Goal: Task Accomplishment & Management: Manage account settings

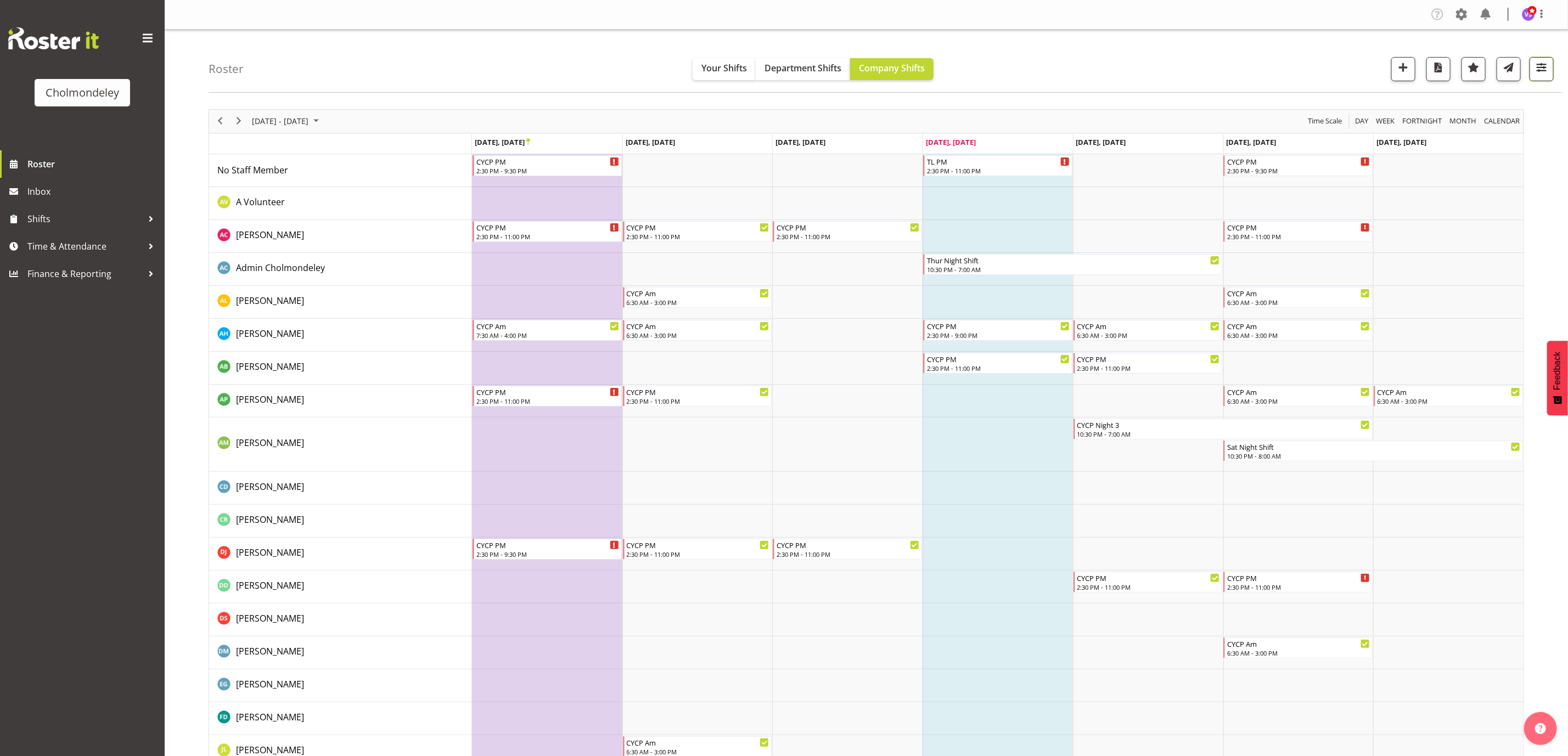
click at [1546, 71] on span "button" at bounding box center [1541, 68] width 14 height 14
click at [1469, 266] on select "Staff Role Shift - Horizontal Shift - Vertical Staff - Location" at bounding box center [1472, 269] width 146 height 22
select select "shift"
click at [1399, 258] on select "Staff Role Shift - Horizontal Shift - Vertical Staff - Location" at bounding box center [1472, 269] width 146 height 22
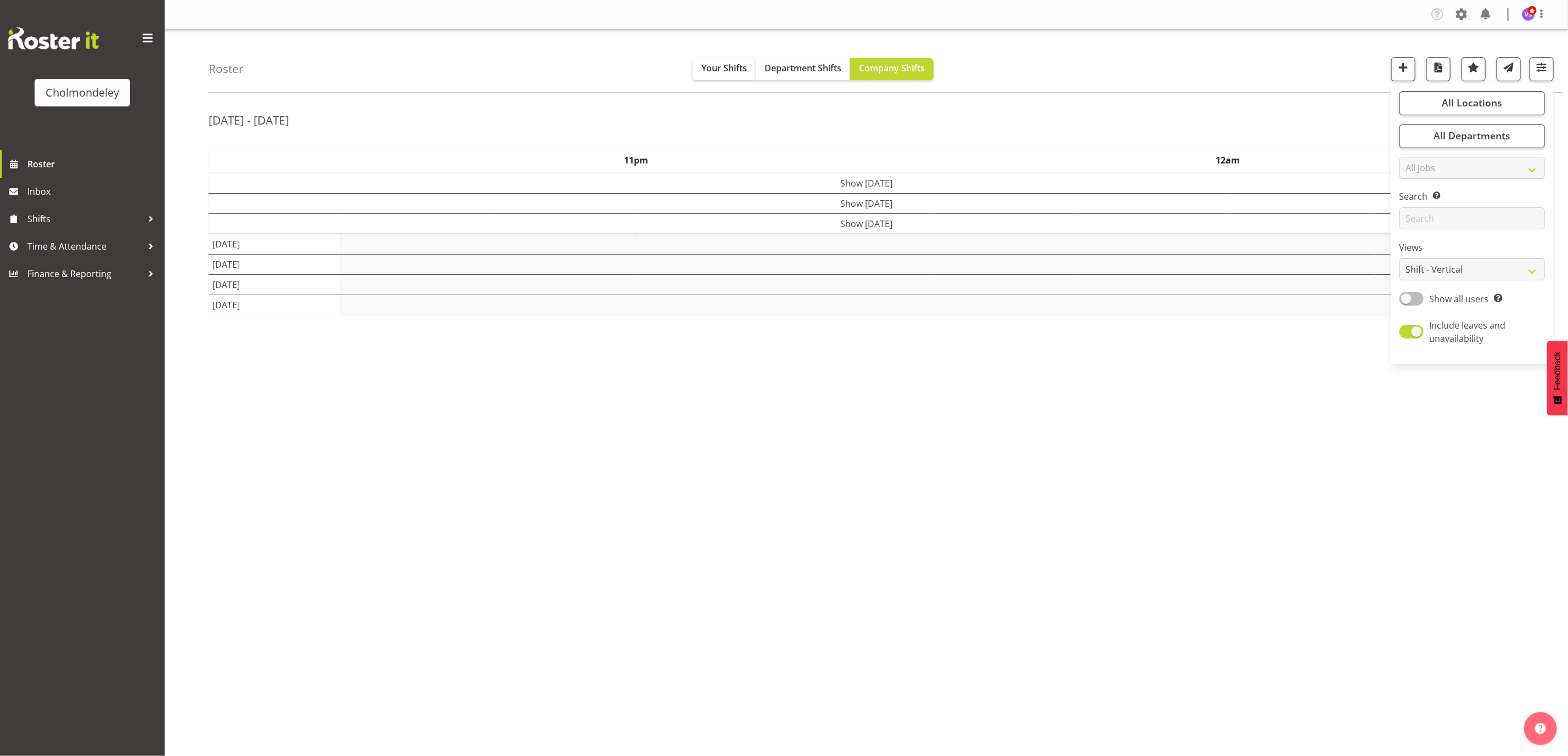
click at [1412, 301] on span at bounding box center [1411, 299] width 24 height 14
click at [1407, 301] on input "Show all users Show only rostered employees" at bounding box center [1402, 298] width 7 height 7
checkbox input "true"
click at [1146, 110] on div "[DATE] - [DATE]" at bounding box center [866, 122] width 1315 height 25
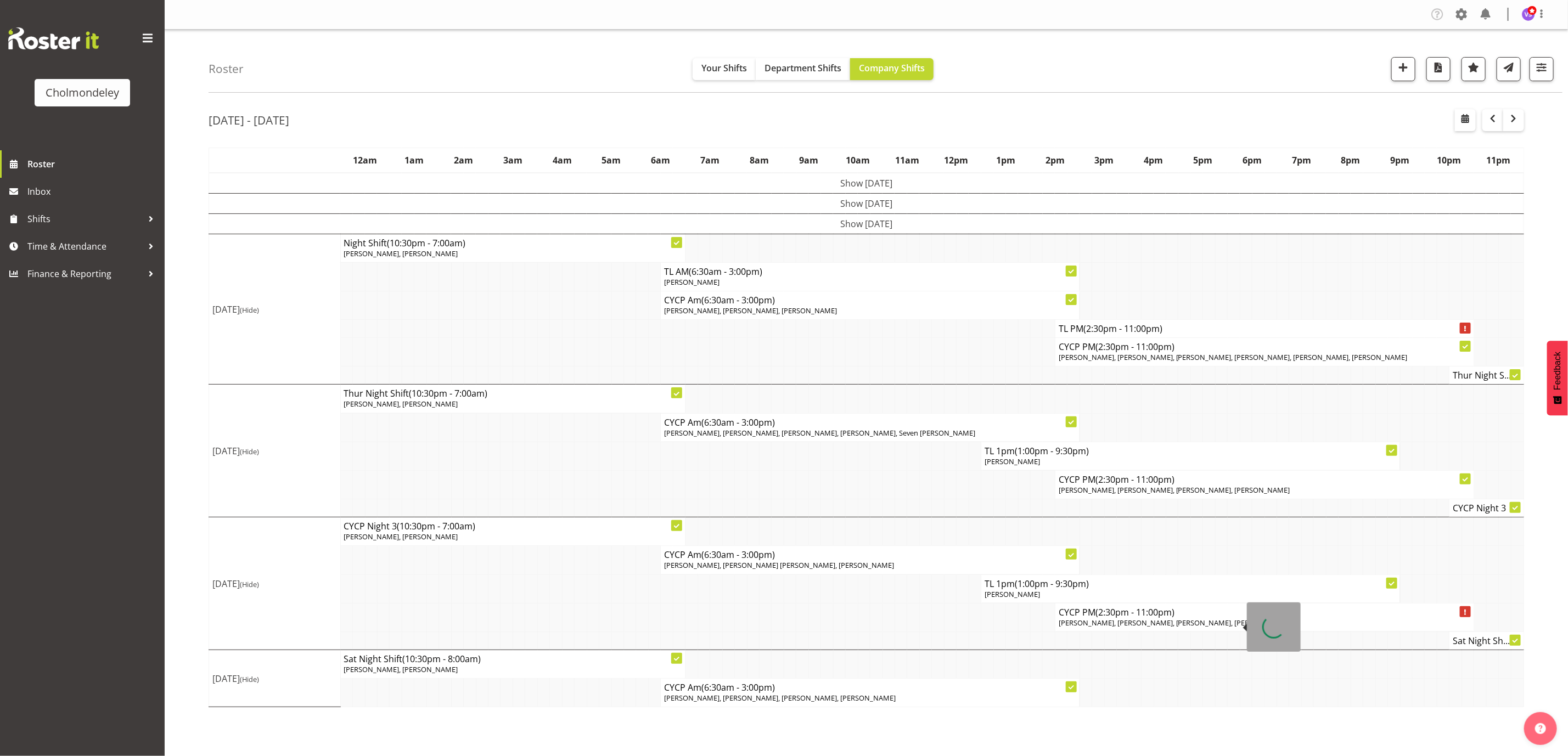
click at [1220, 626] on span "[PERSON_NAME], [PERSON_NAME], [PERSON_NAME], [PERSON_NAME]" at bounding box center [1175, 623] width 231 height 10
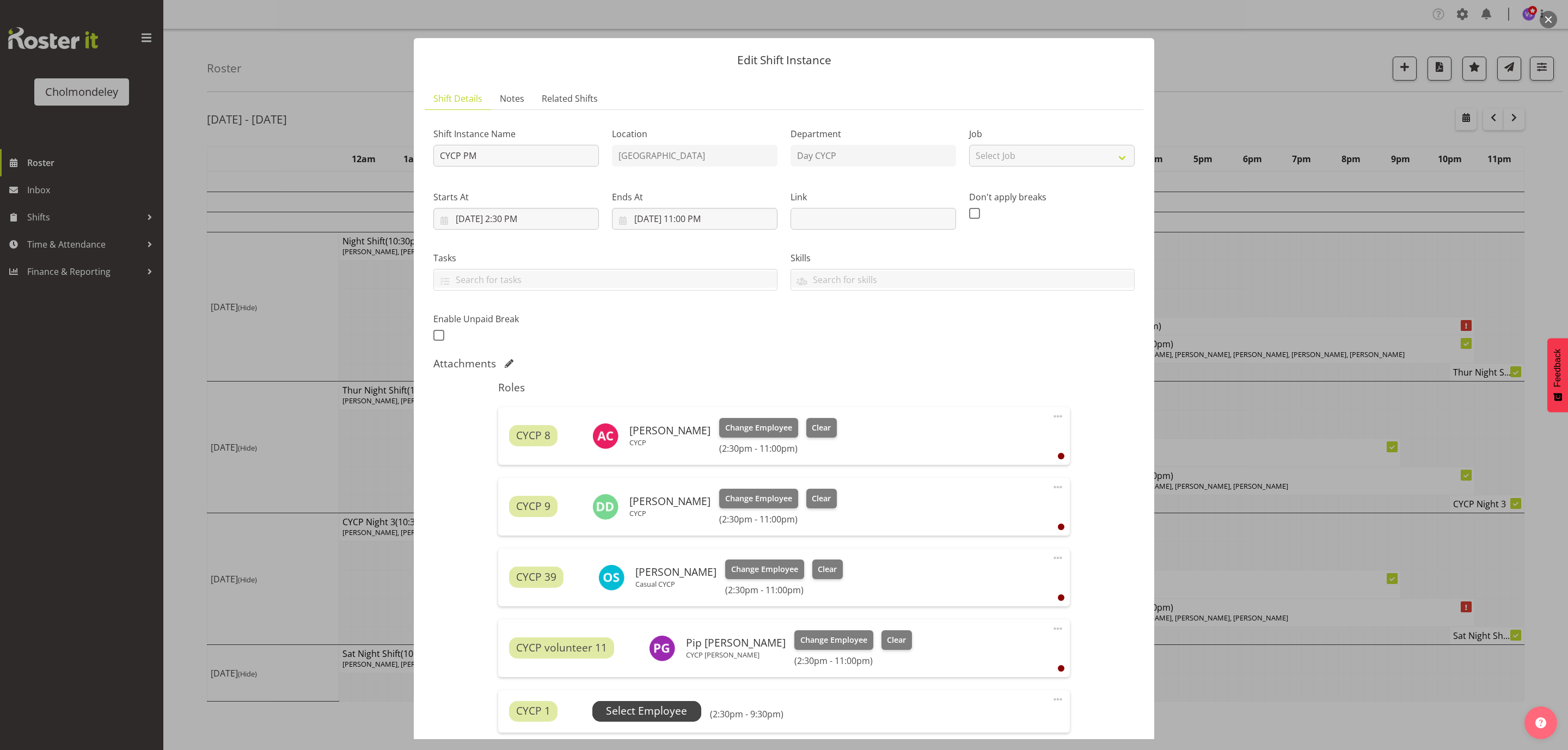
click at [635, 708] on span "Select Employee" at bounding box center [647, 711] width 81 height 16
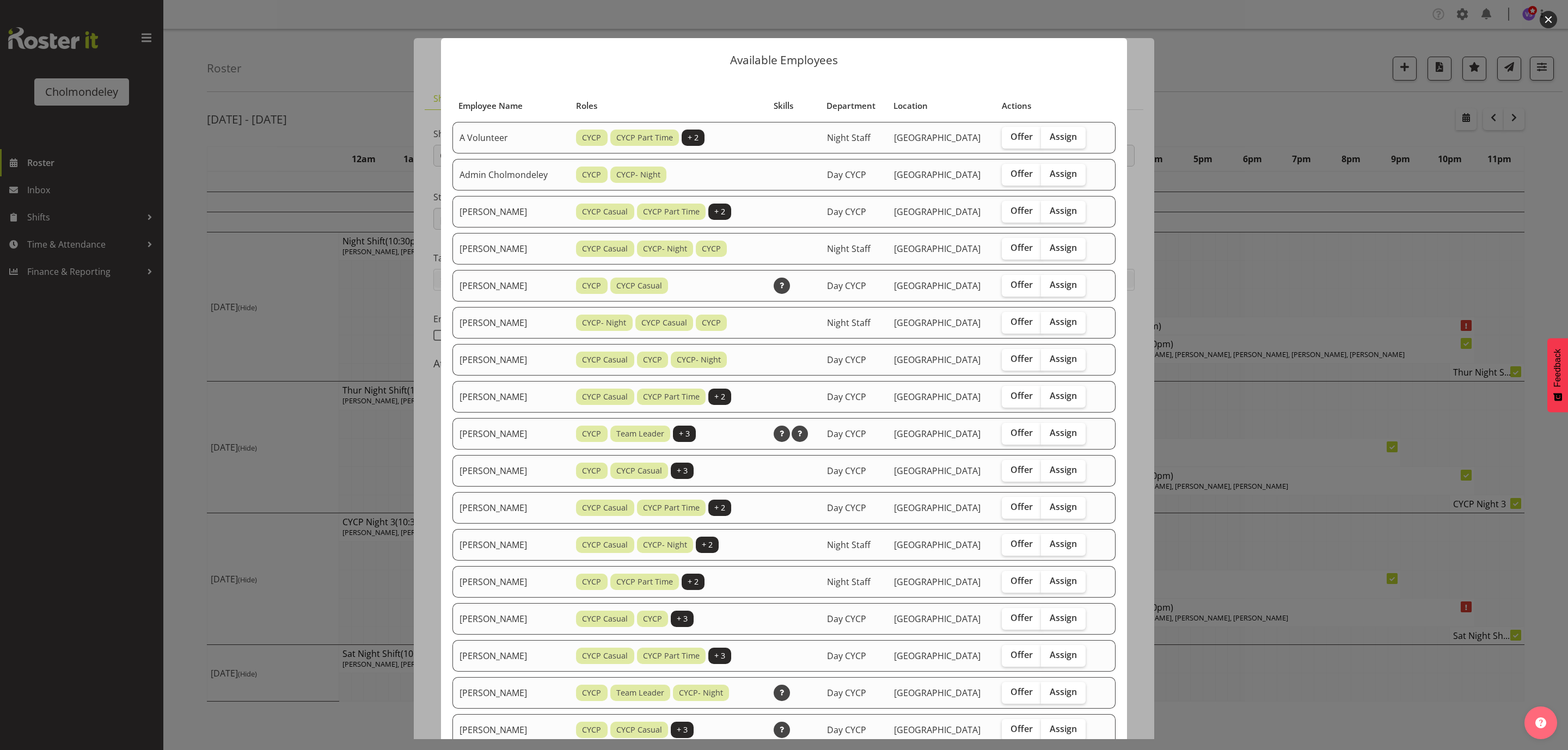
click at [1551, 17] on button "button" at bounding box center [1548, 20] width 17 height 17
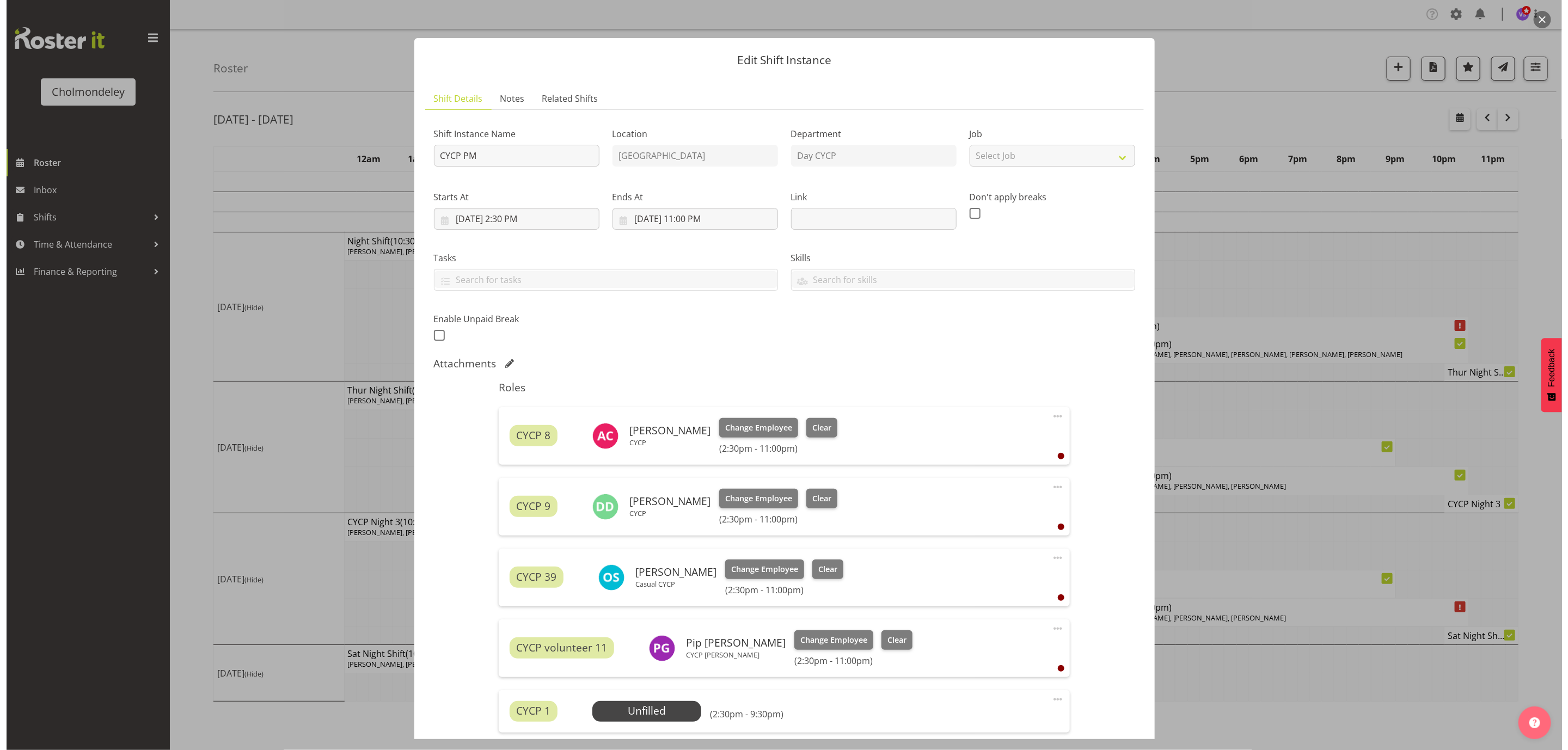
scroll to position [141, 0]
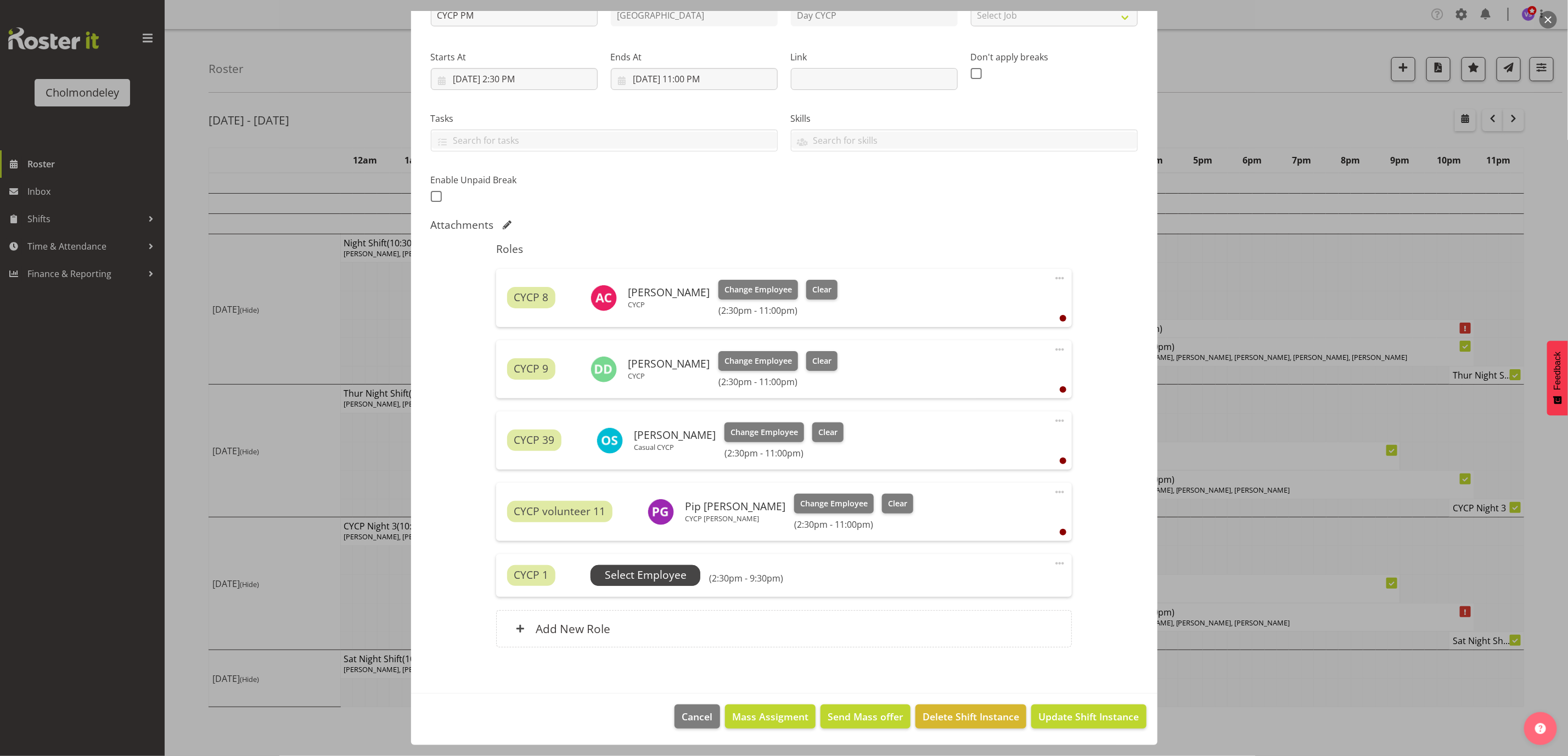
click at [670, 575] on span "Select Employee" at bounding box center [645, 575] width 82 height 16
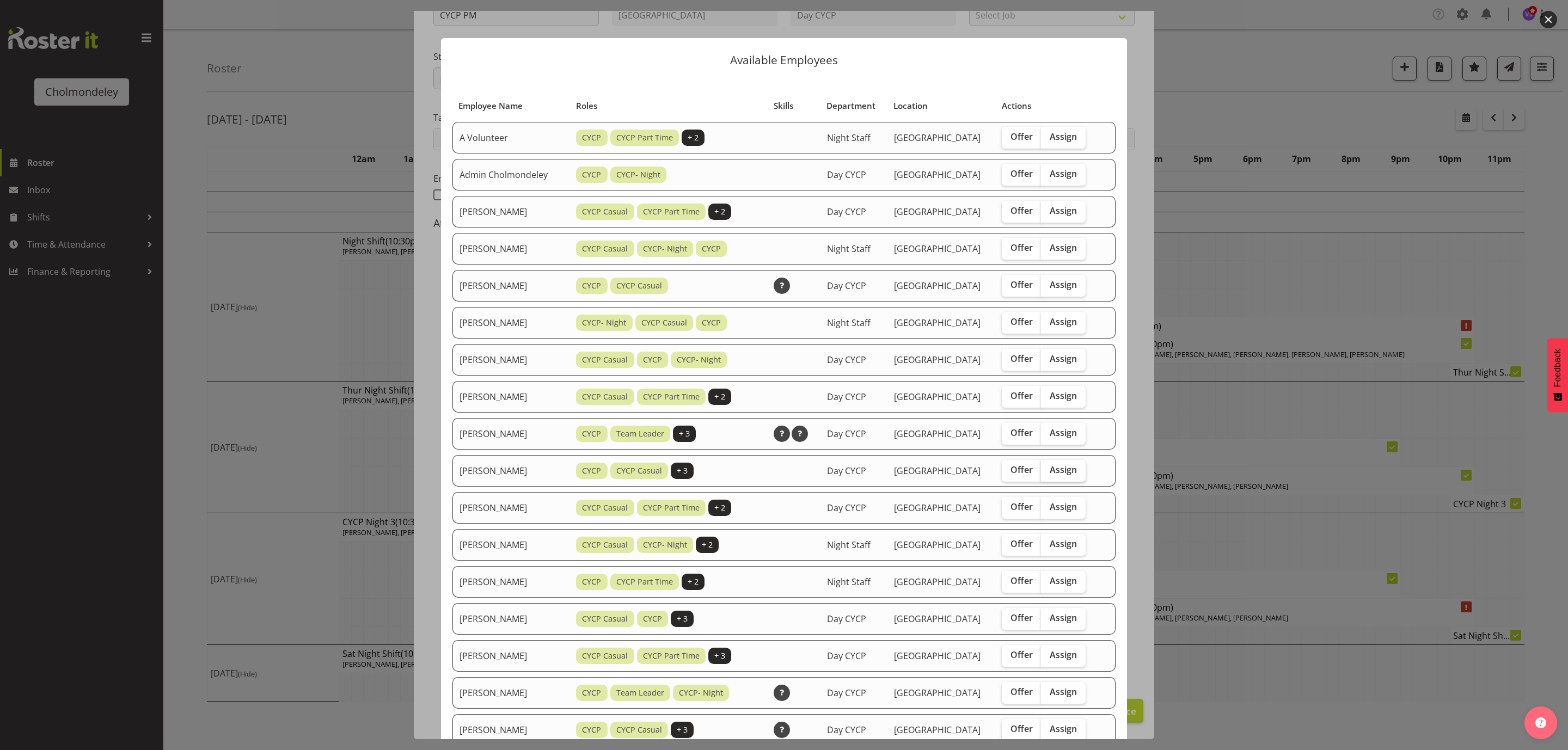
click at [1067, 468] on span "Assign" at bounding box center [1064, 470] width 27 height 11
click at [1048, 468] on input "Assign" at bounding box center [1044, 470] width 7 height 7
checkbox input "true"
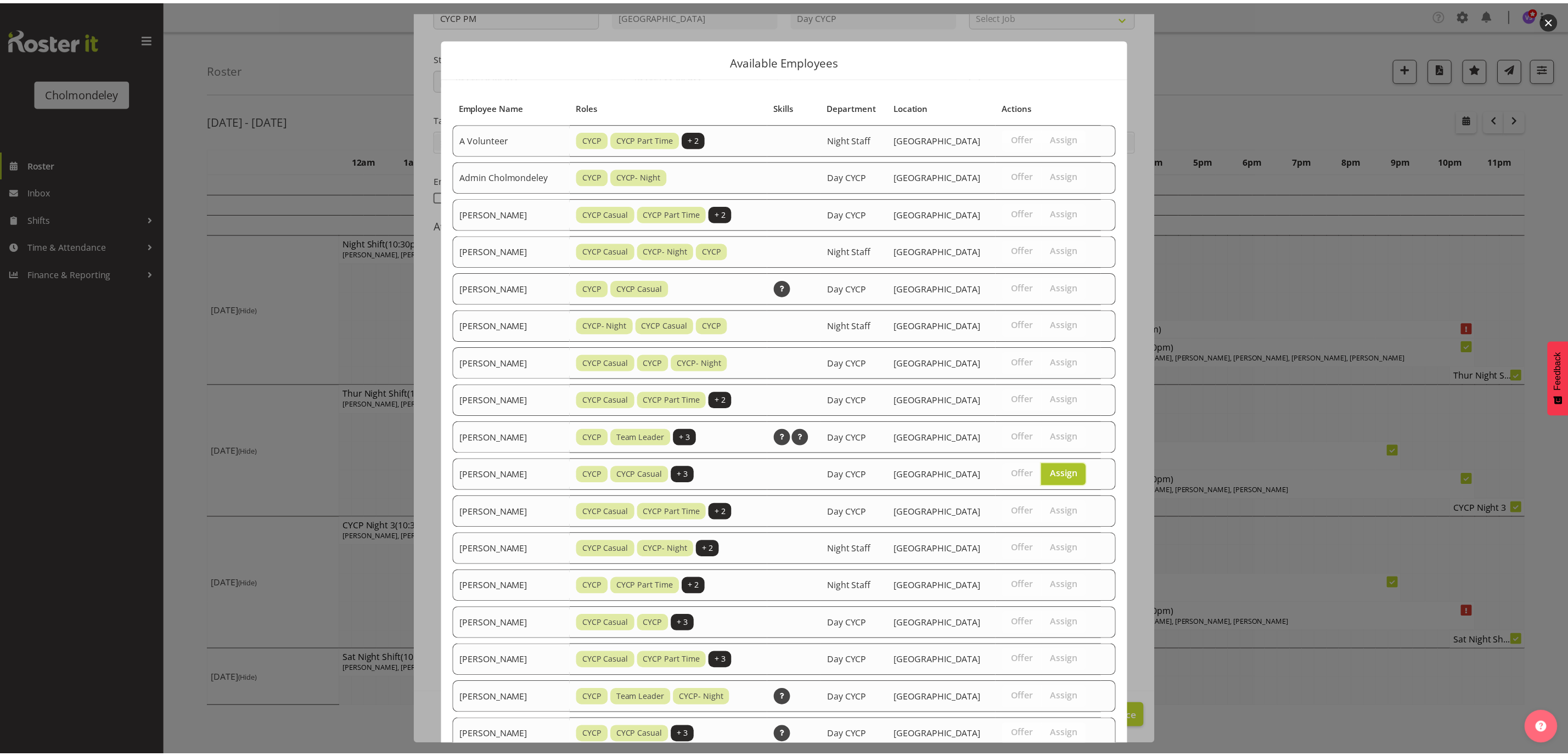
scroll to position [372, 0]
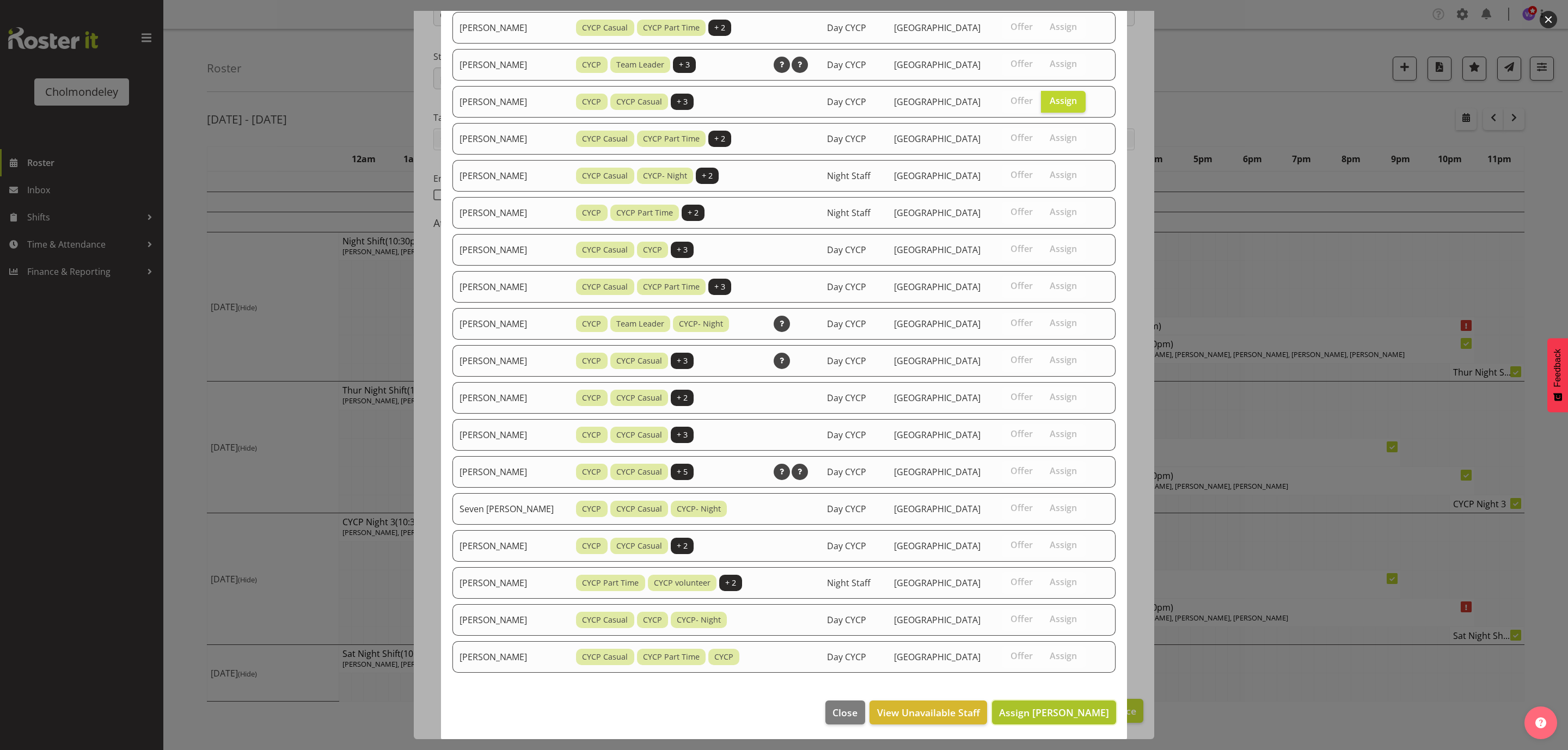
click at [1075, 708] on span "Assign [PERSON_NAME]" at bounding box center [1054, 712] width 110 height 13
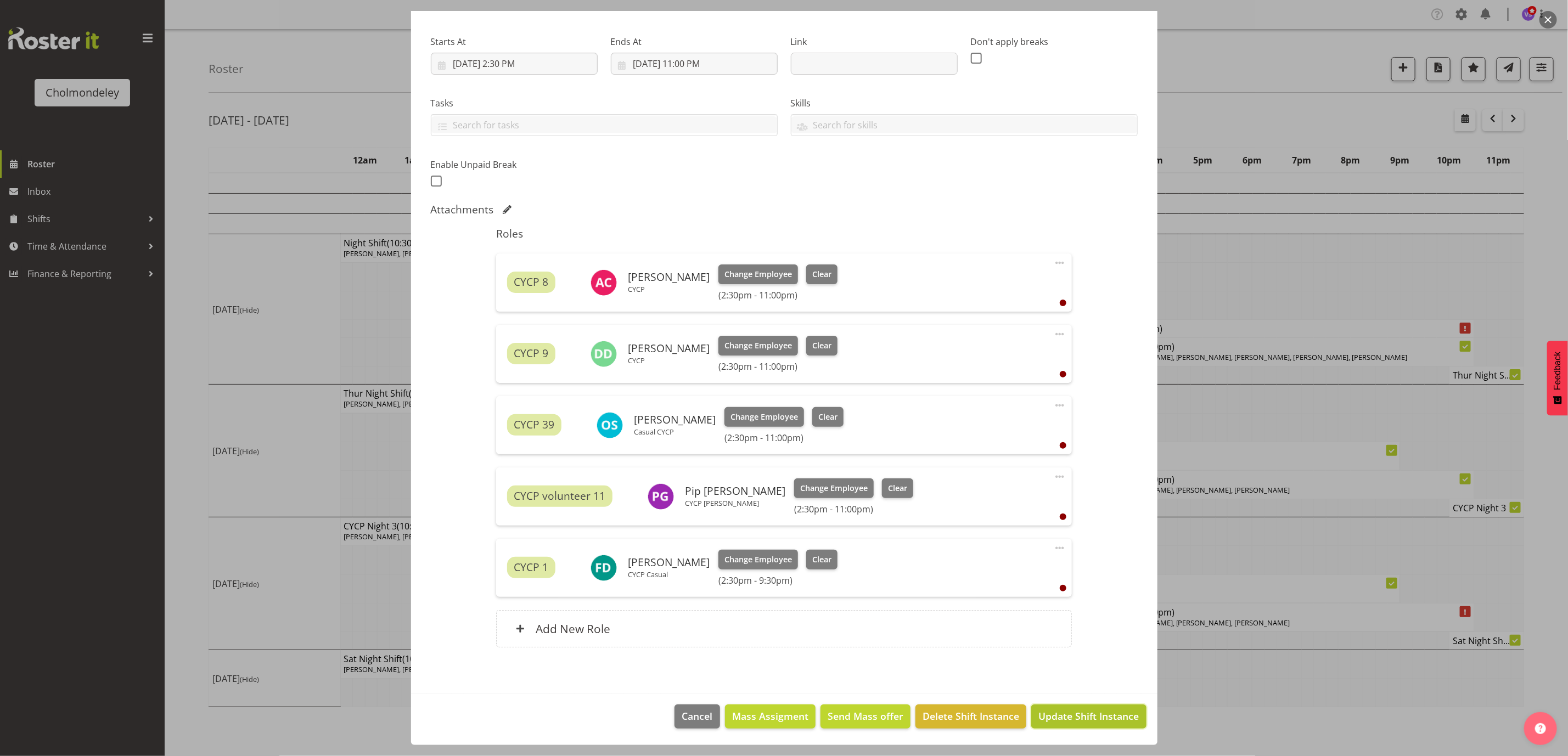
click at [1090, 722] on span "Update Shift Instance" at bounding box center [1088, 716] width 101 height 14
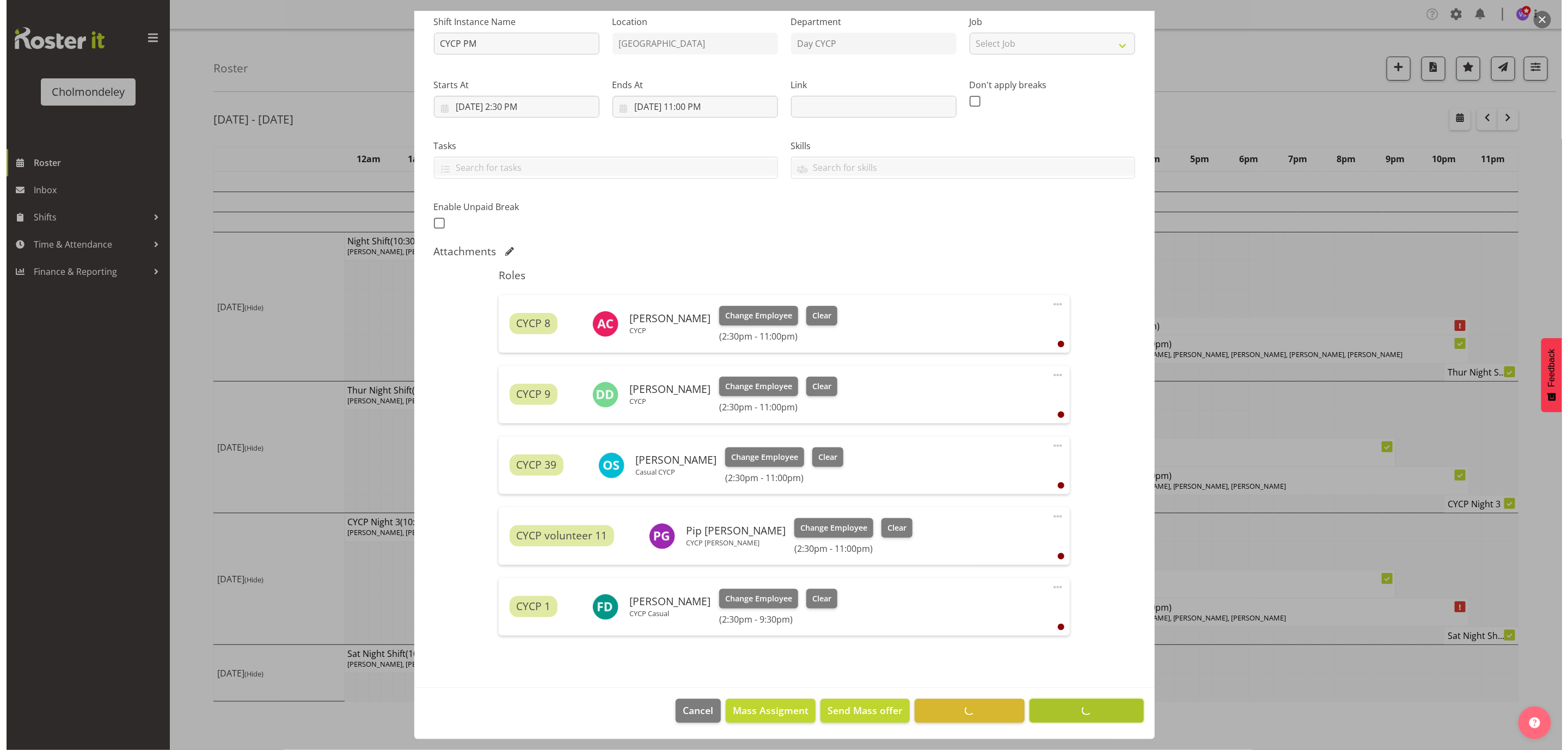
scroll to position [113, 0]
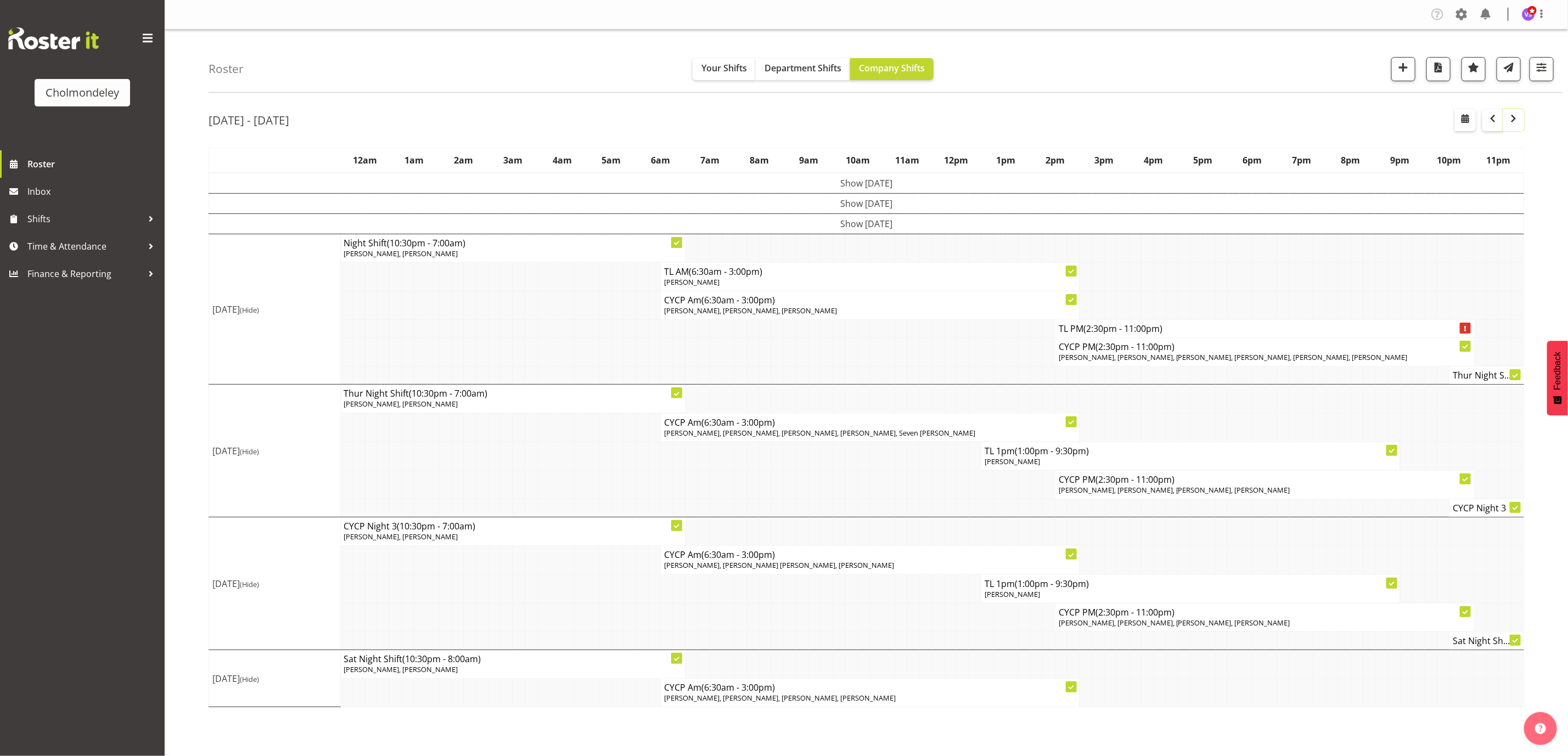
click at [1513, 123] on span "button" at bounding box center [1513, 118] width 13 height 13
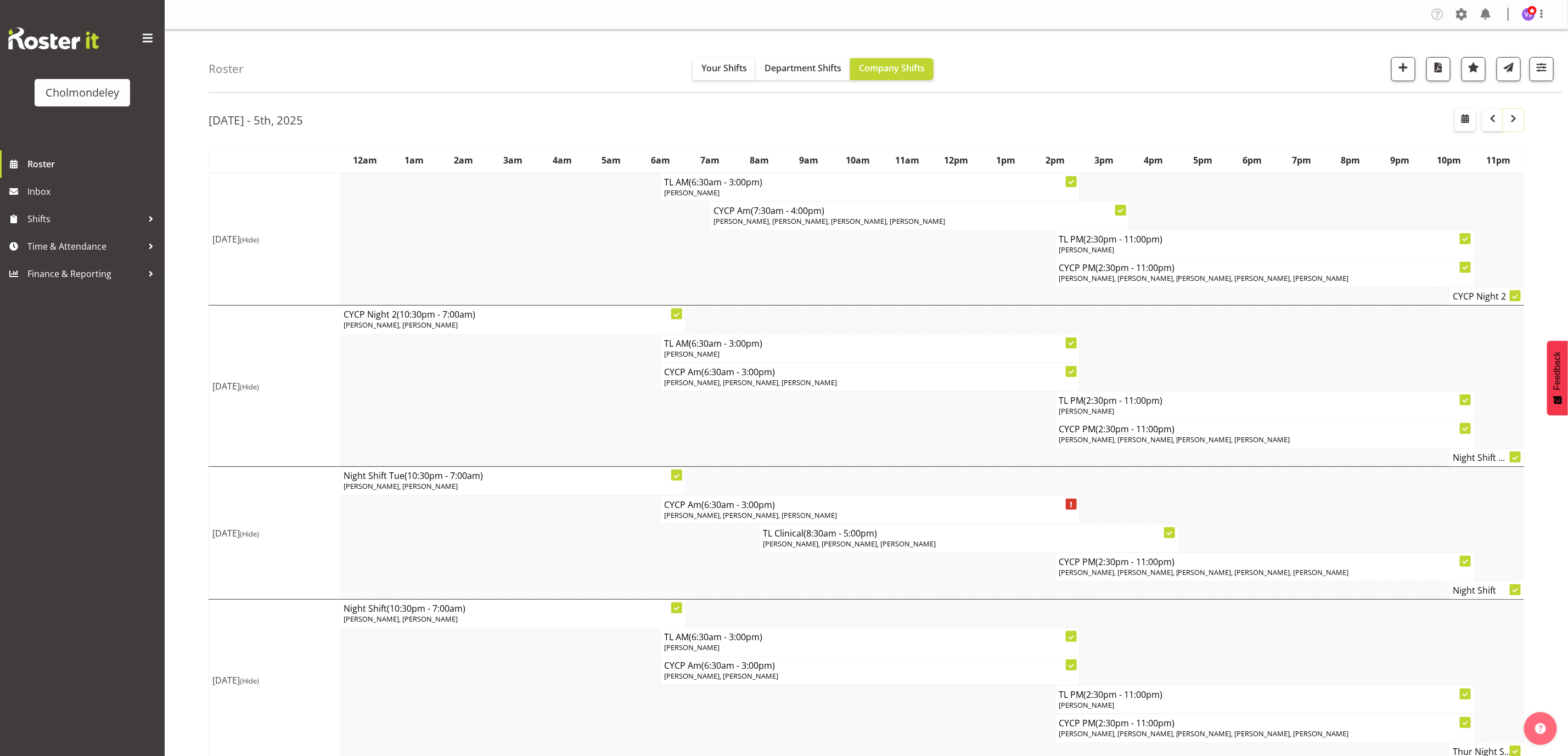
click at [1513, 123] on span "button" at bounding box center [1513, 118] width 13 height 13
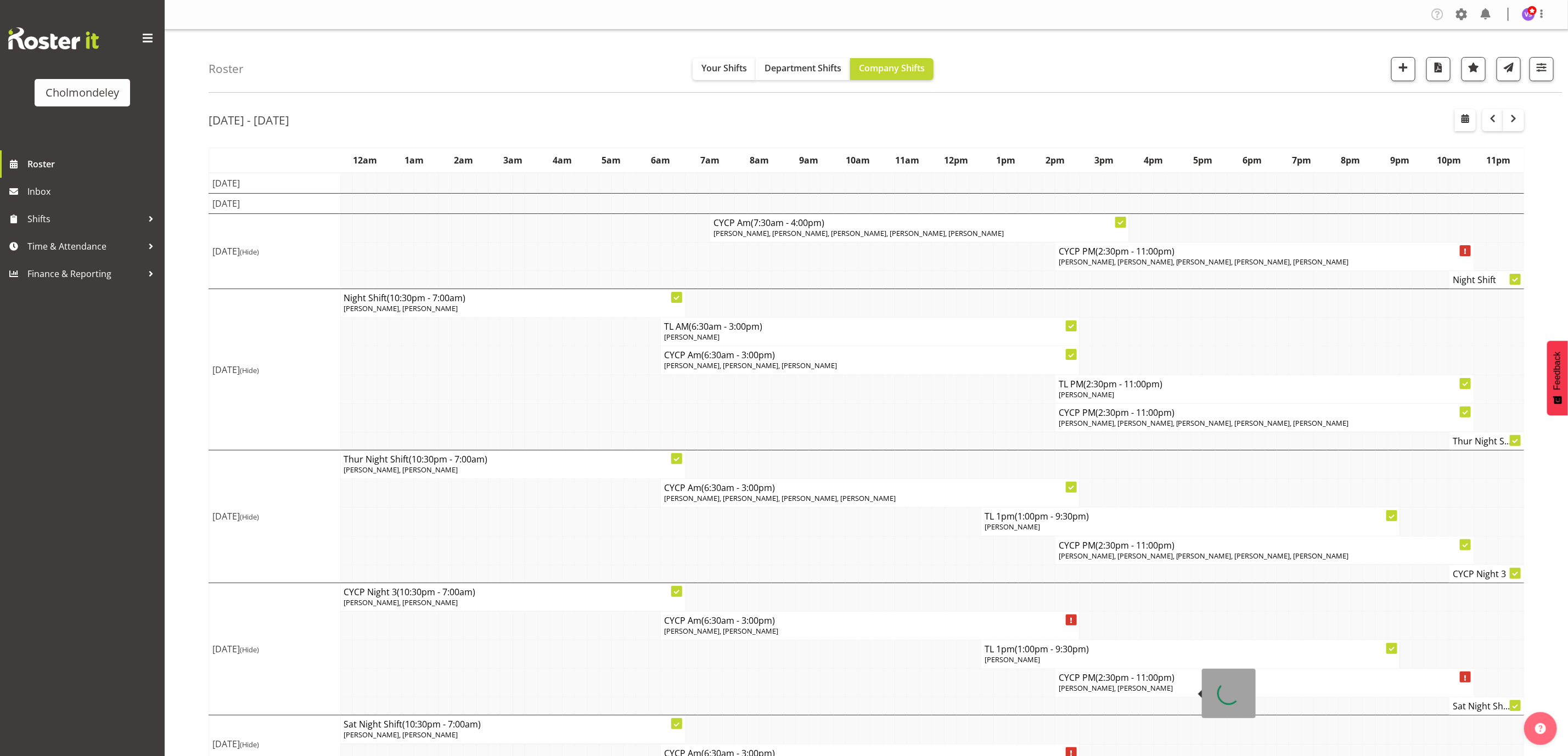
click at [1161, 693] on span "[PERSON_NAME], [PERSON_NAME]" at bounding box center [1116, 688] width 114 height 10
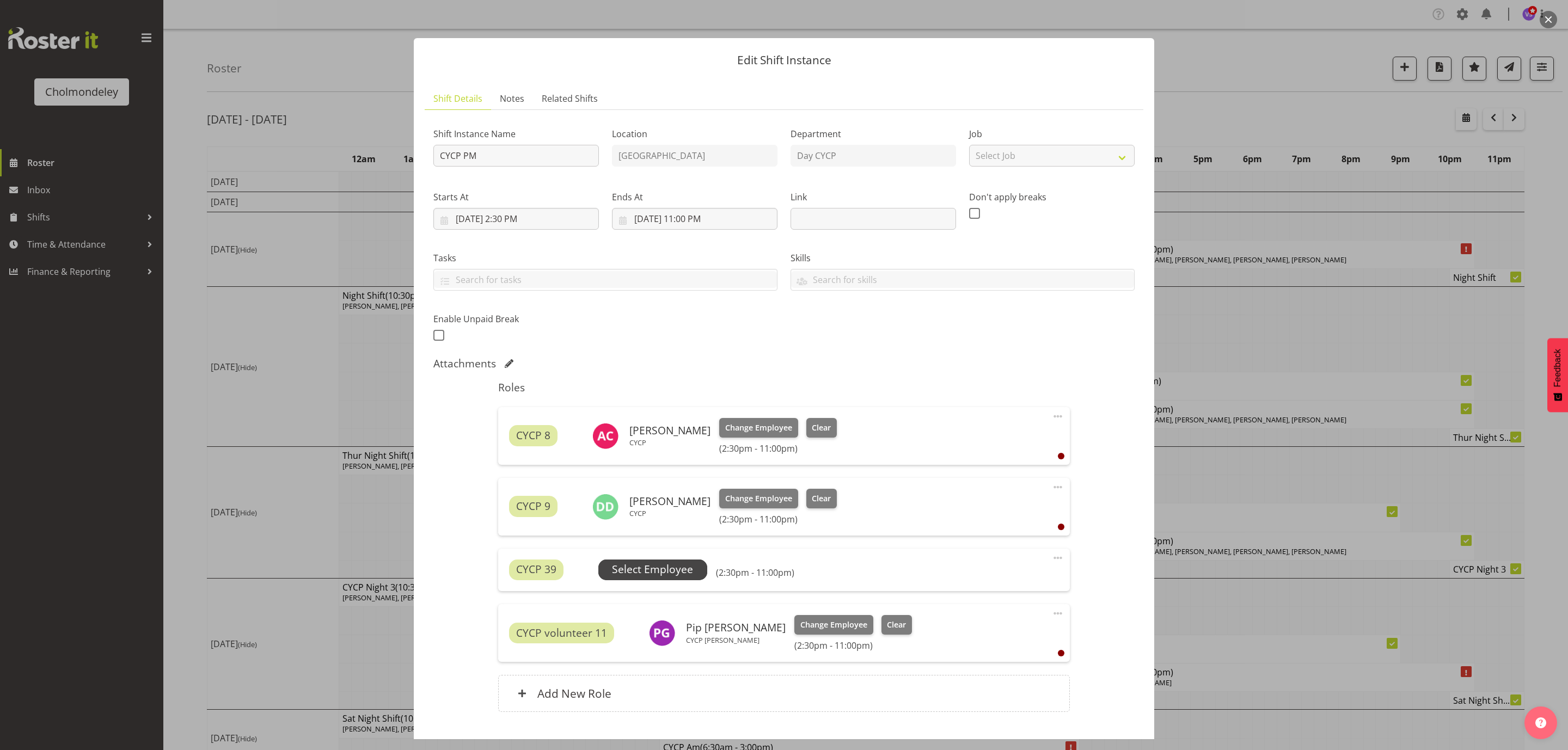
click at [619, 571] on span "Select Employee" at bounding box center [652, 569] width 81 height 16
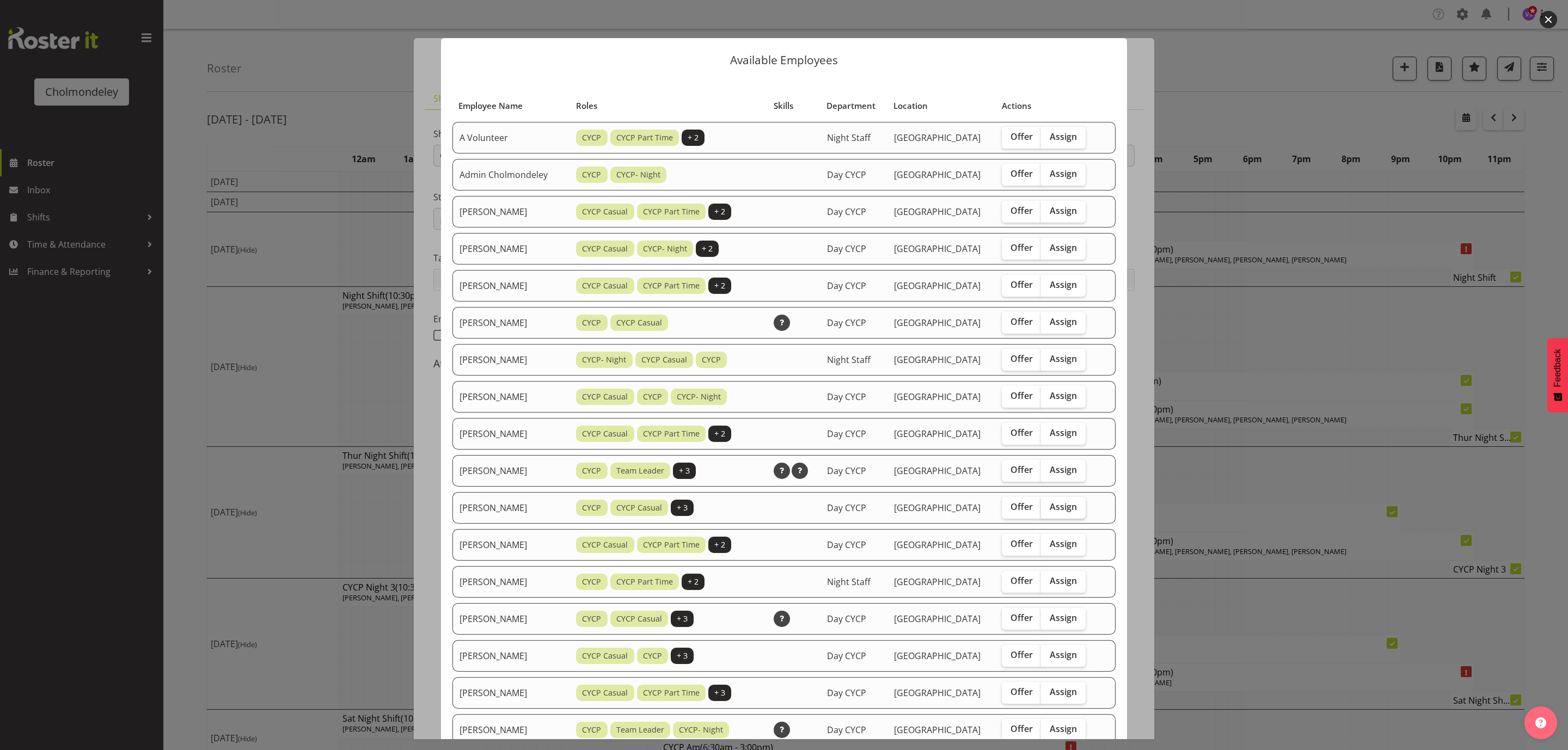
click at [1065, 510] on span "Assign" at bounding box center [1064, 507] width 27 height 11
click at [1048, 510] on input "Assign" at bounding box center [1044, 507] width 7 height 7
checkbox input "true"
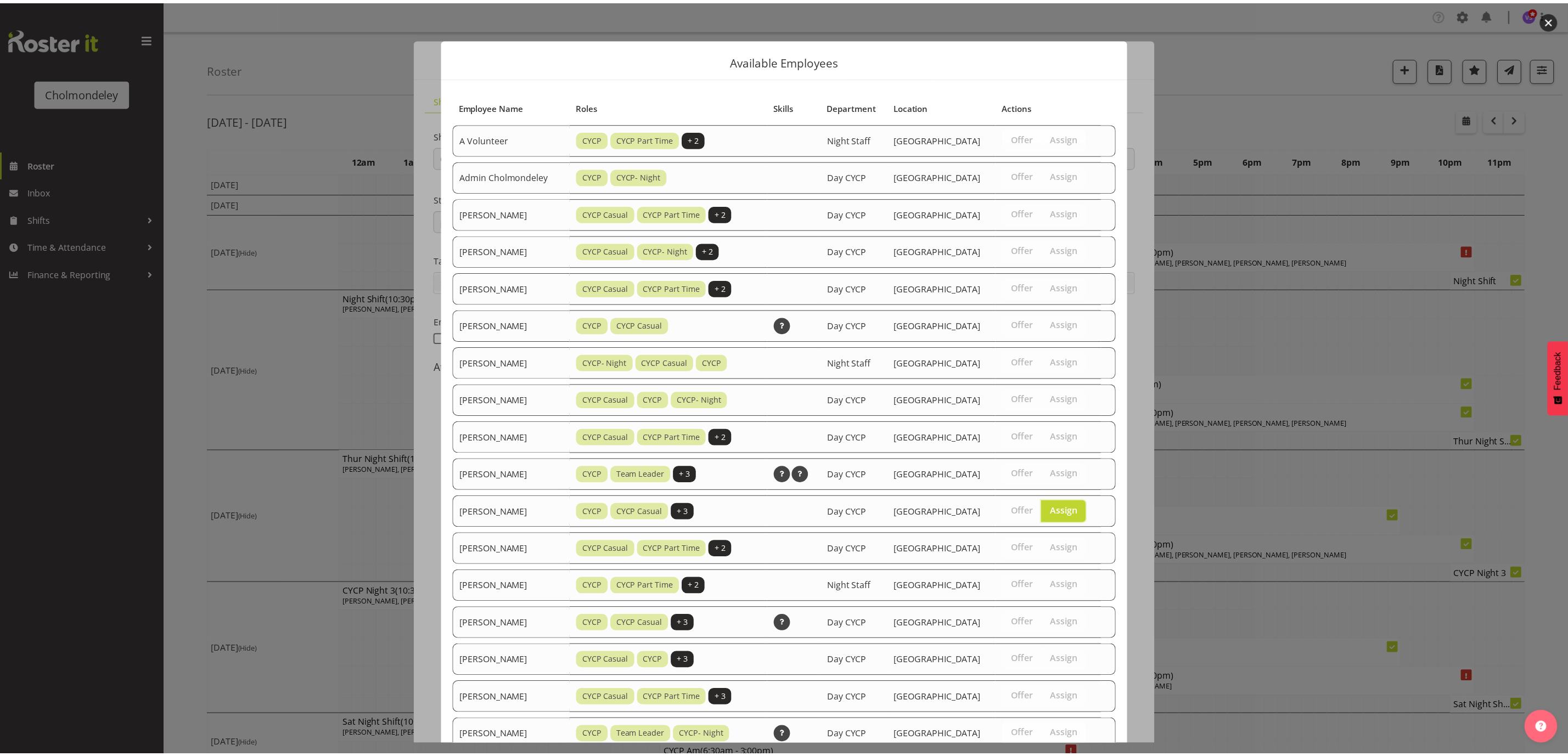
scroll to position [409, 0]
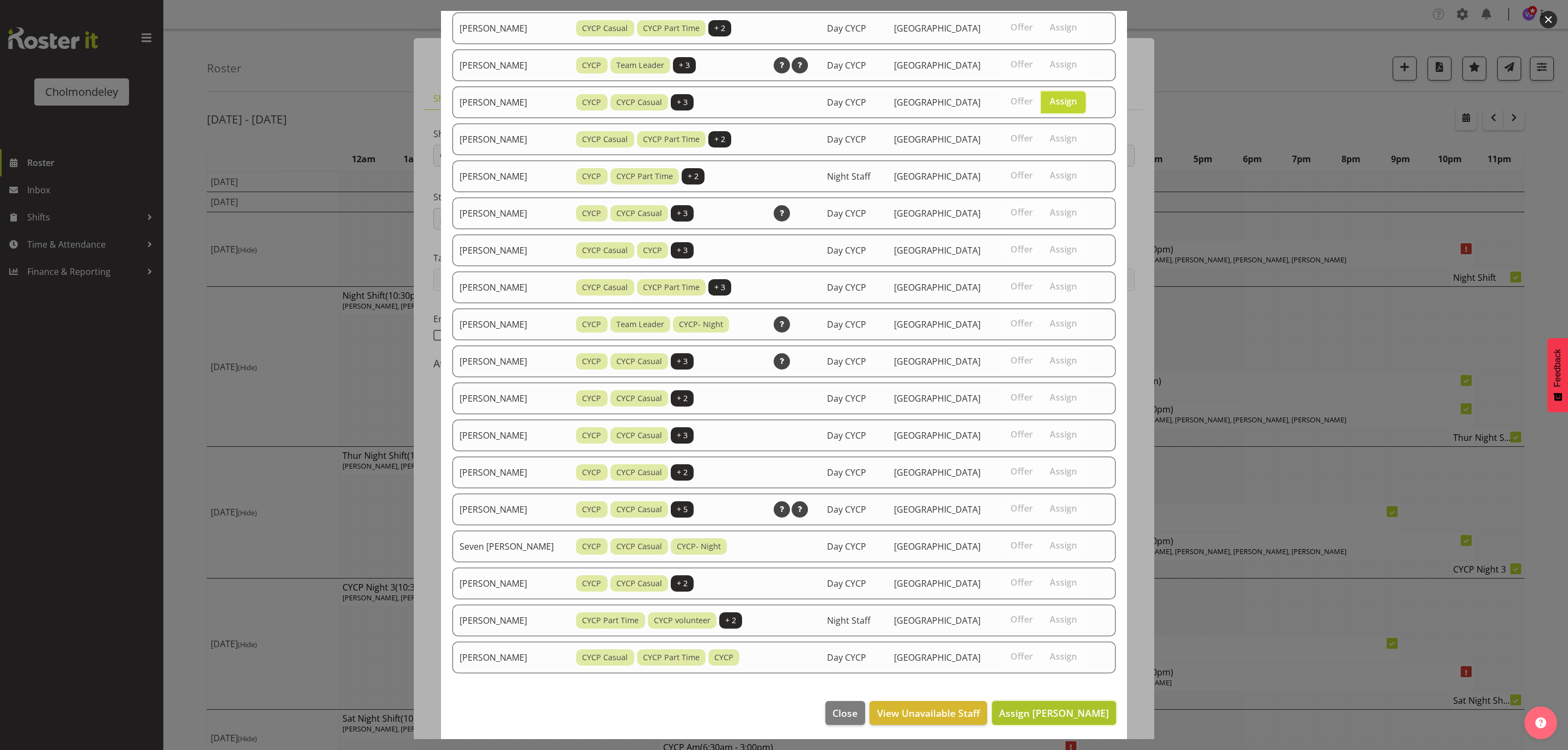
click at [1086, 711] on span "Assign [PERSON_NAME]" at bounding box center [1054, 713] width 110 height 13
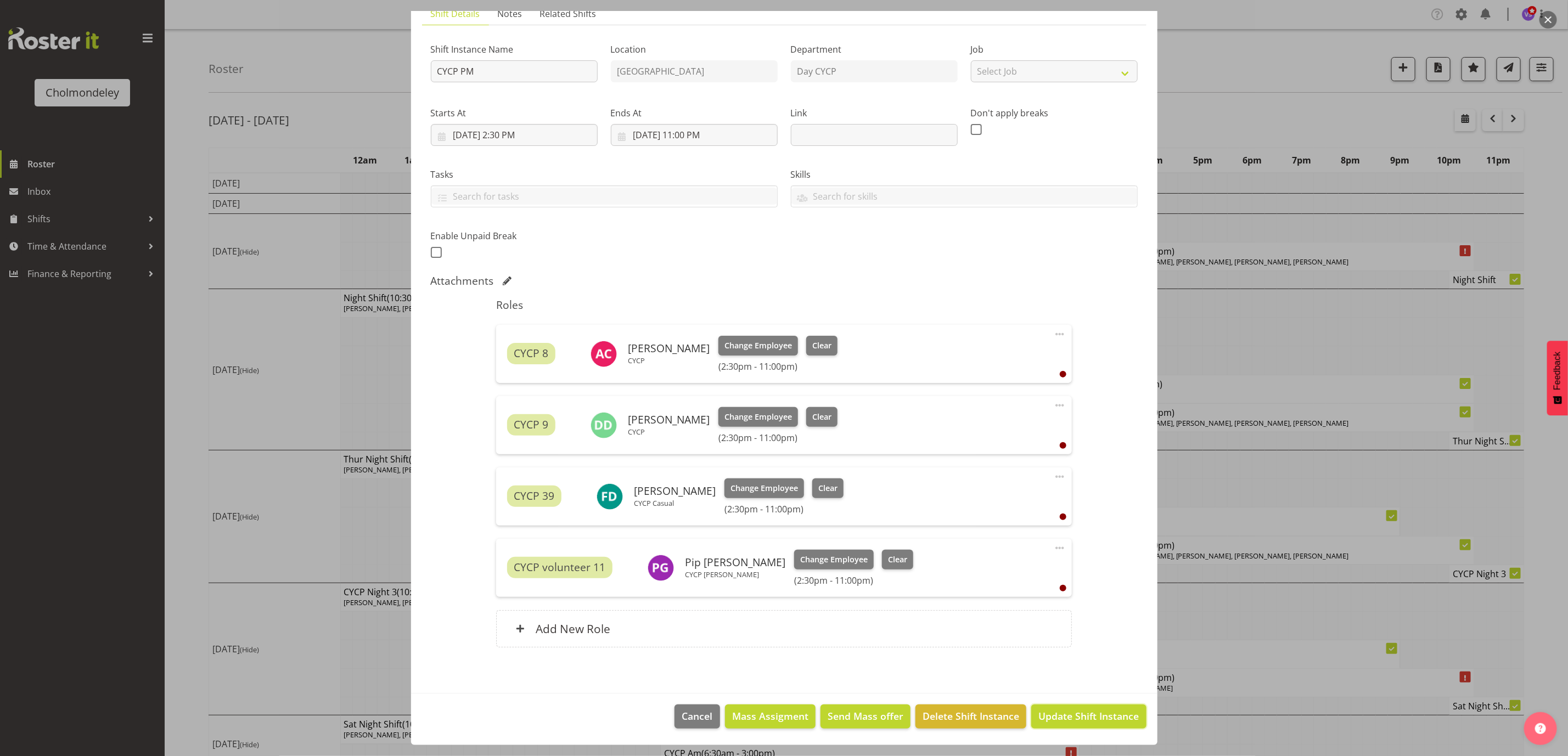
click at [1095, 717] on span "Update Shift Instance" at bounding box center [1088, 716] width 101 height 14
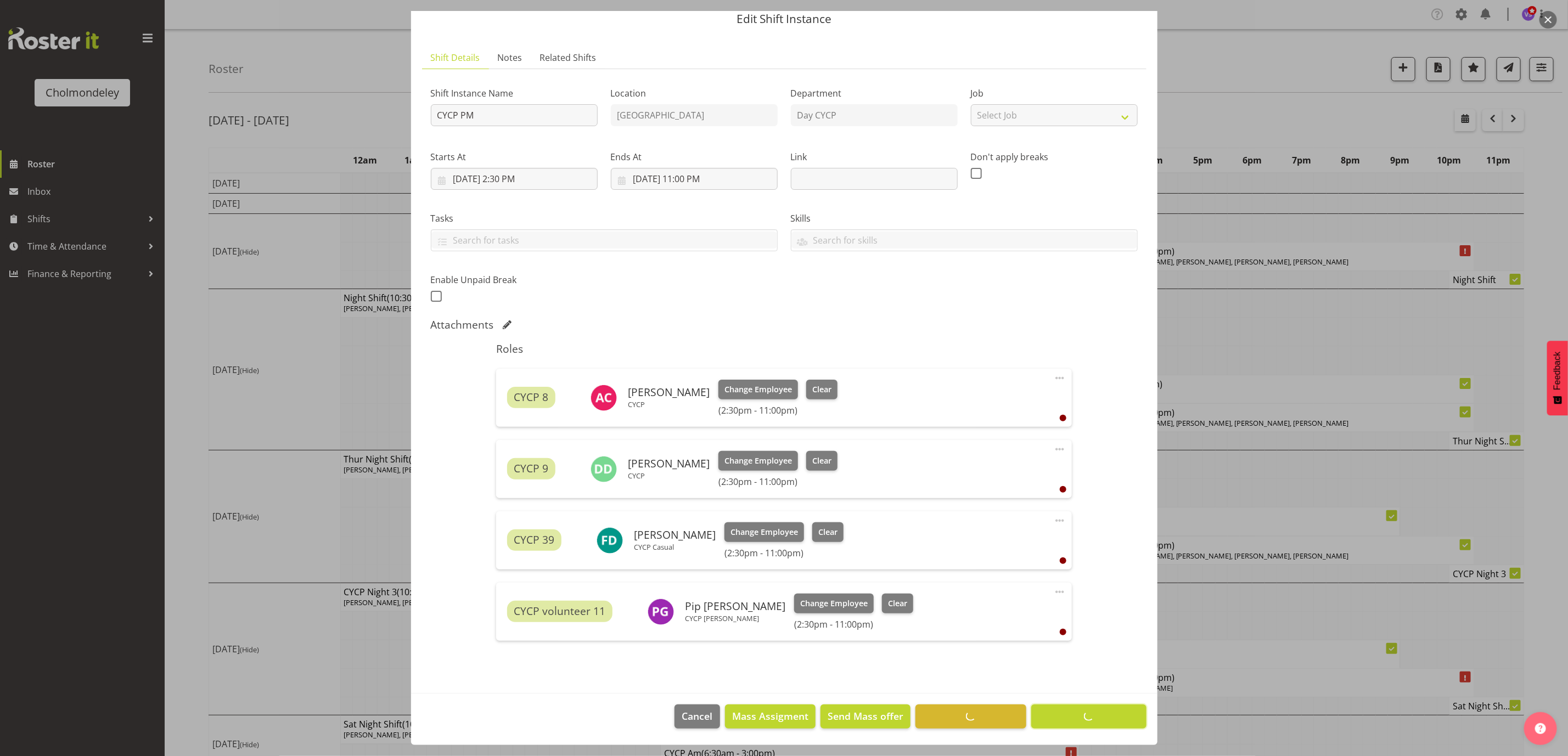
scroll to position [42, 0]
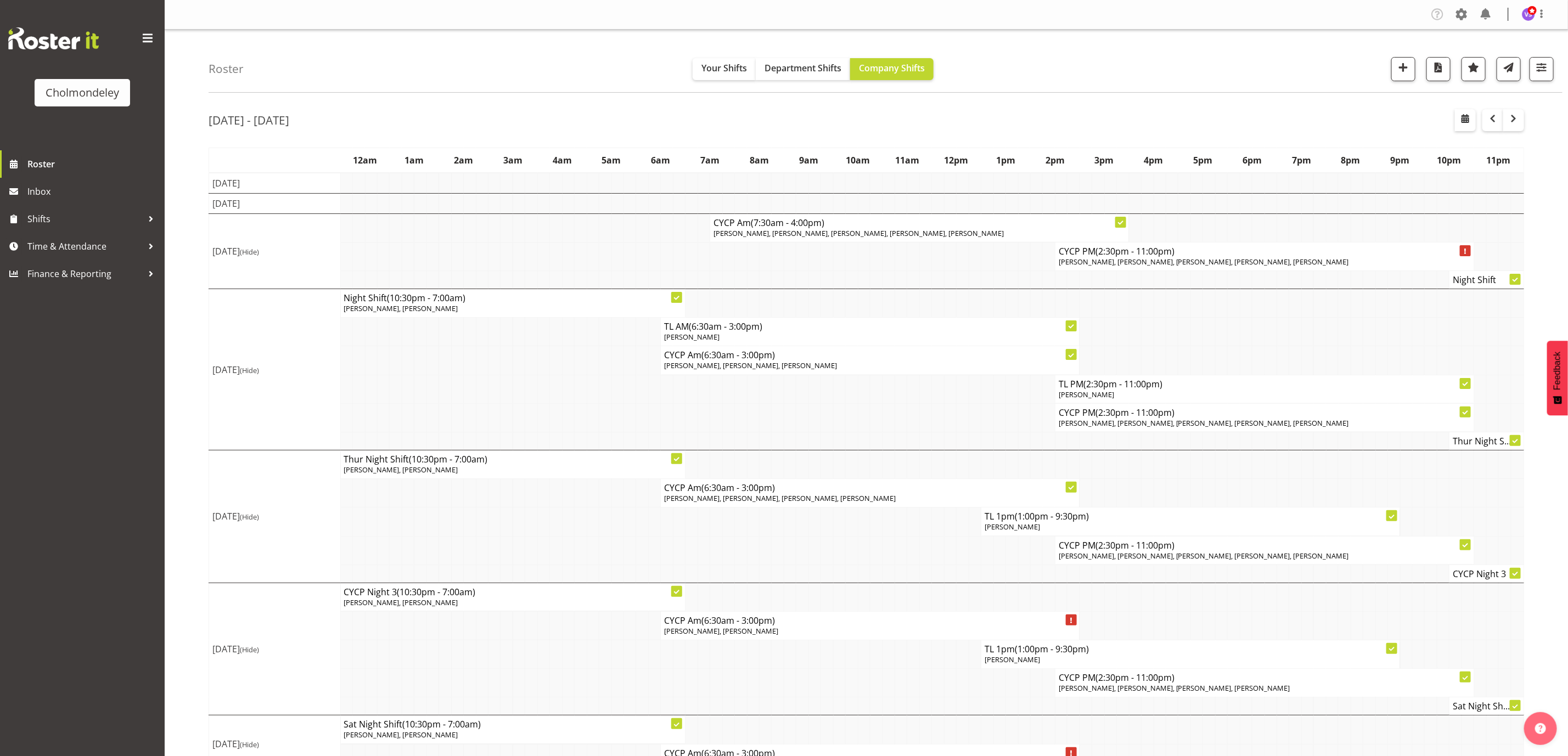
click at [1190, 711] on td at bounding box center [1196, 706] width 12 height 18
click at [979, 688] on td at bounding box center [974, 683] width 12 height 29
click at [1497, 122] on span "button" at bounding box center [1492, 118] width 13 height 13
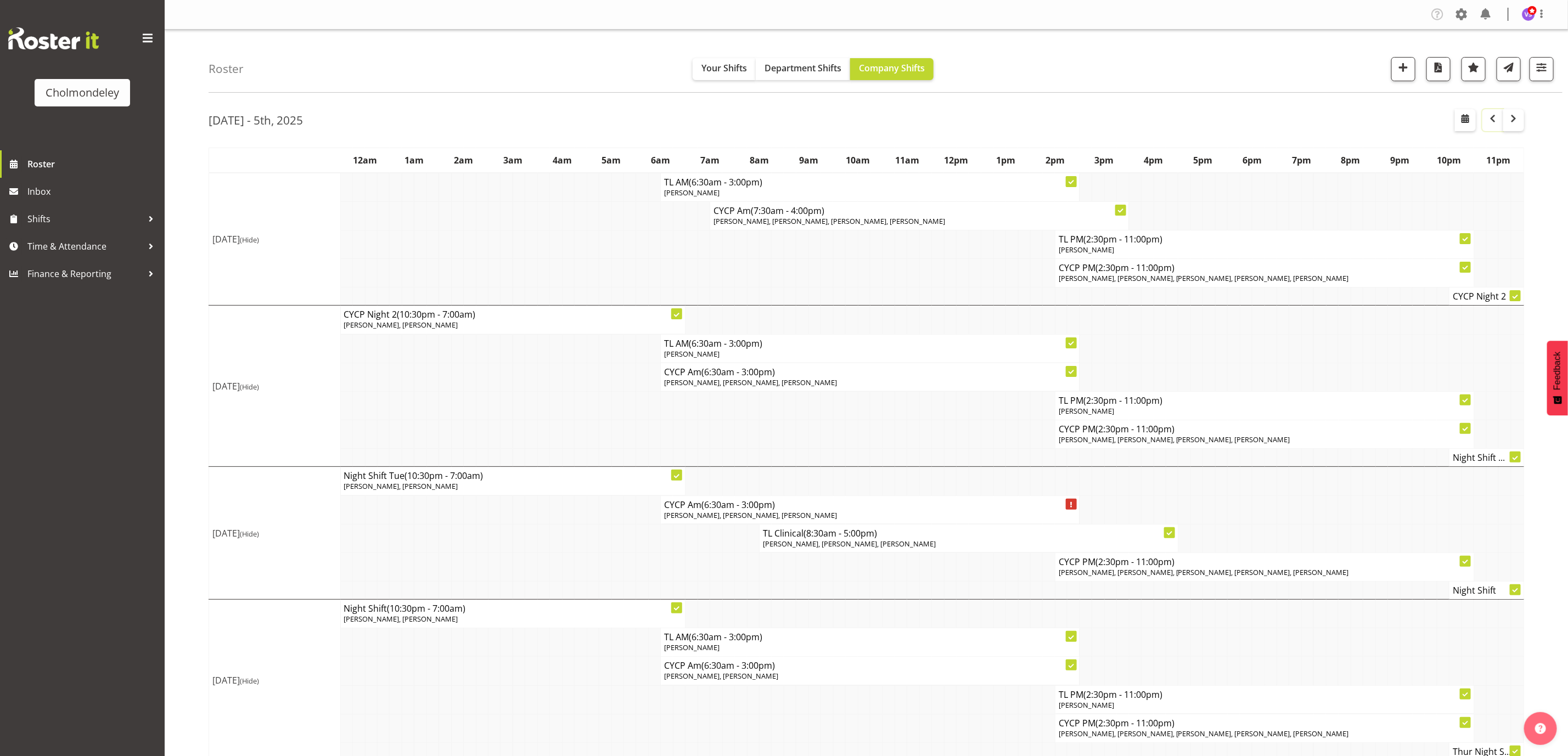
click at [1494, 123] on span "button" at bounding box center [1492, 118] width 13 height 13
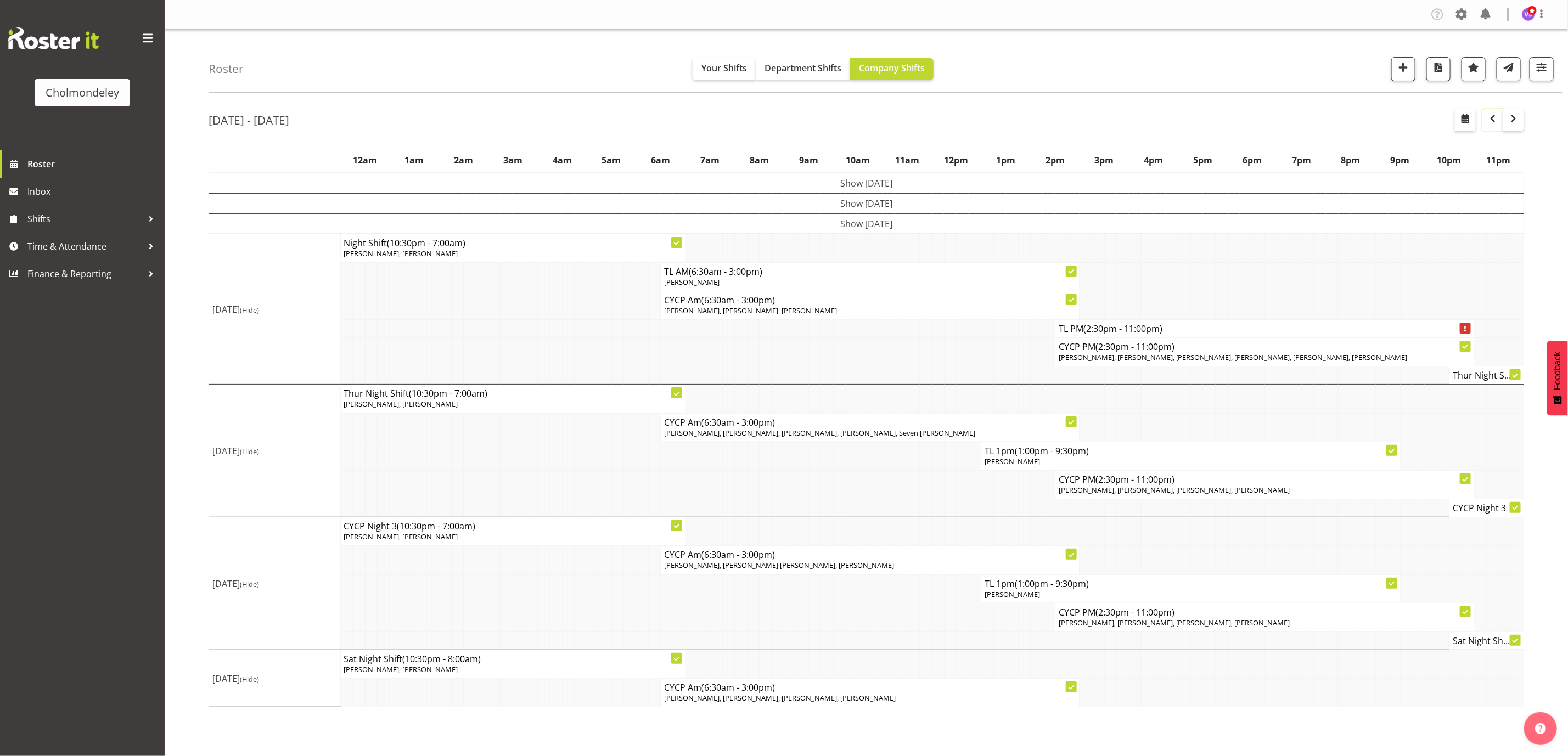
click at [1494, 123] on span "button" at bounding box center [1492, 118] width 13 height 13
